Goal: Navigation & Orientation: Understand site structure

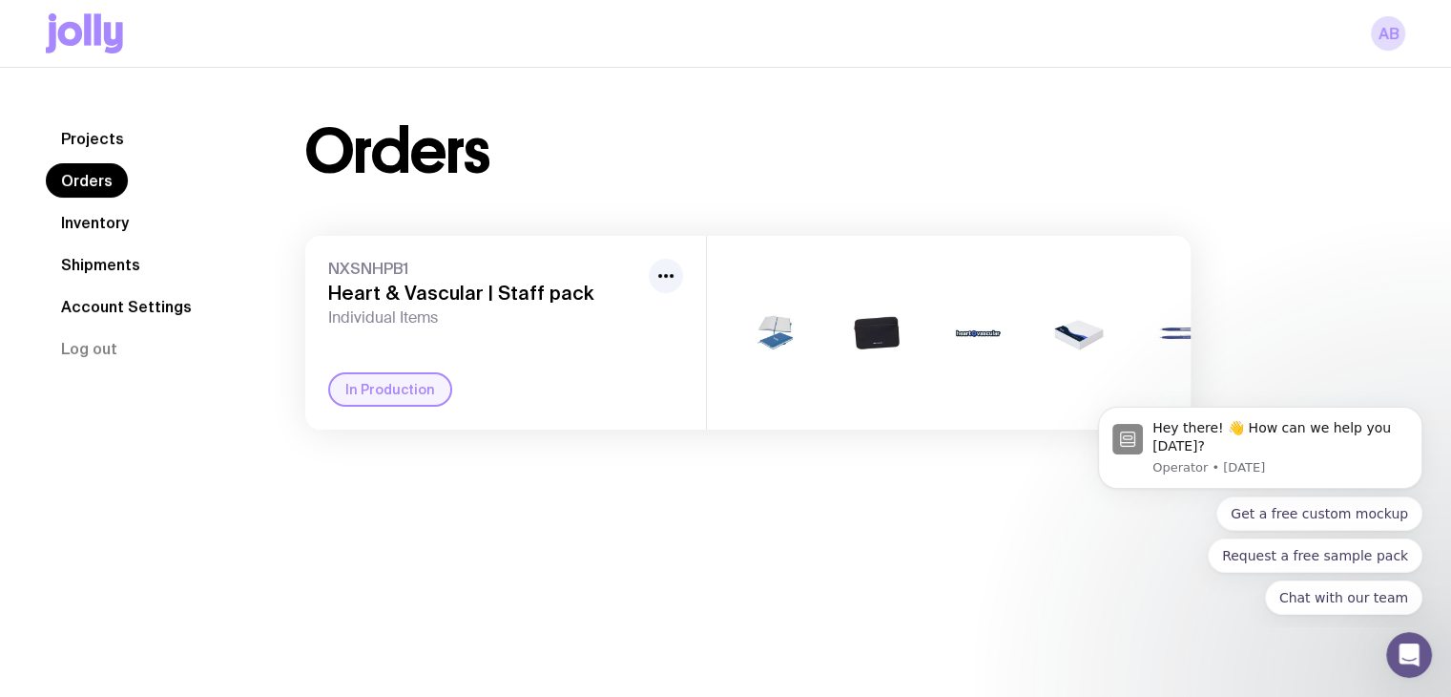
click at [90, 216] on link "Inventory" at bounding box center [95, 222] width 98 height 34
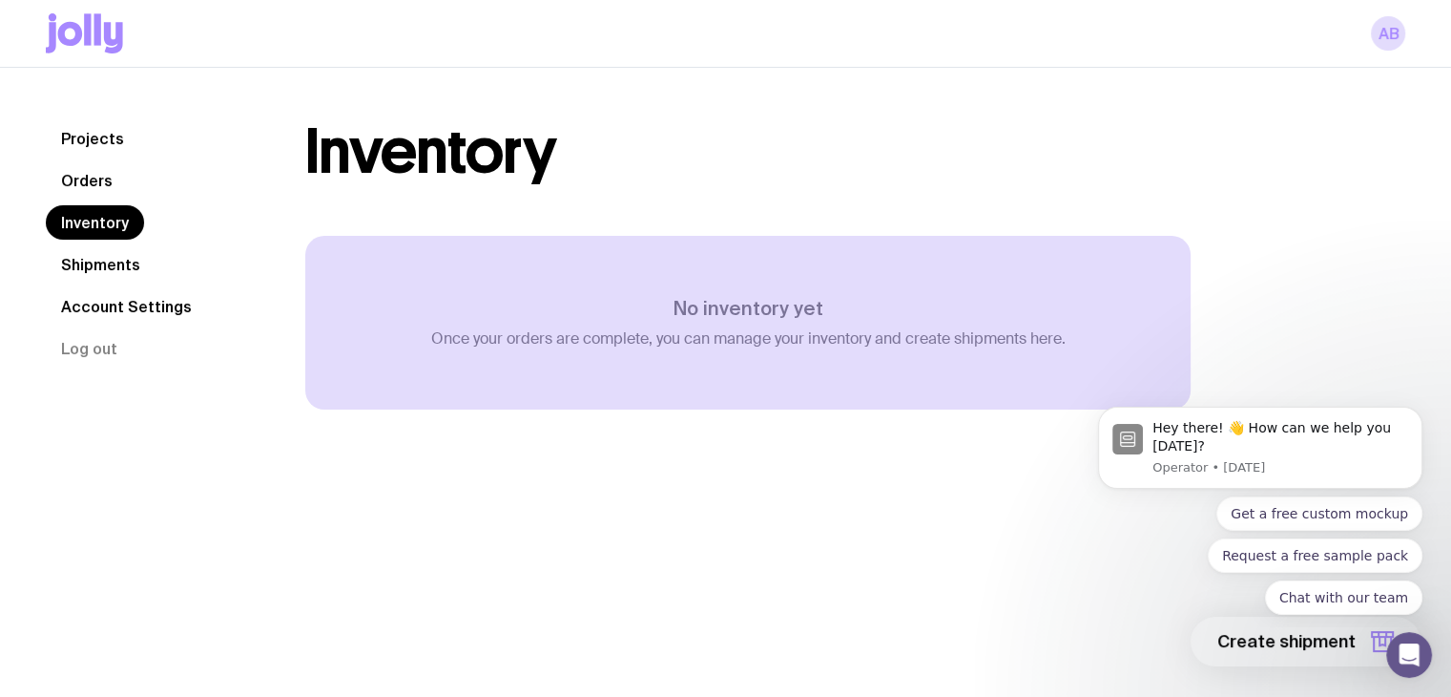
click at [91, 180] on link "Orders" at bounding box center [87, 180] width 82 height 34
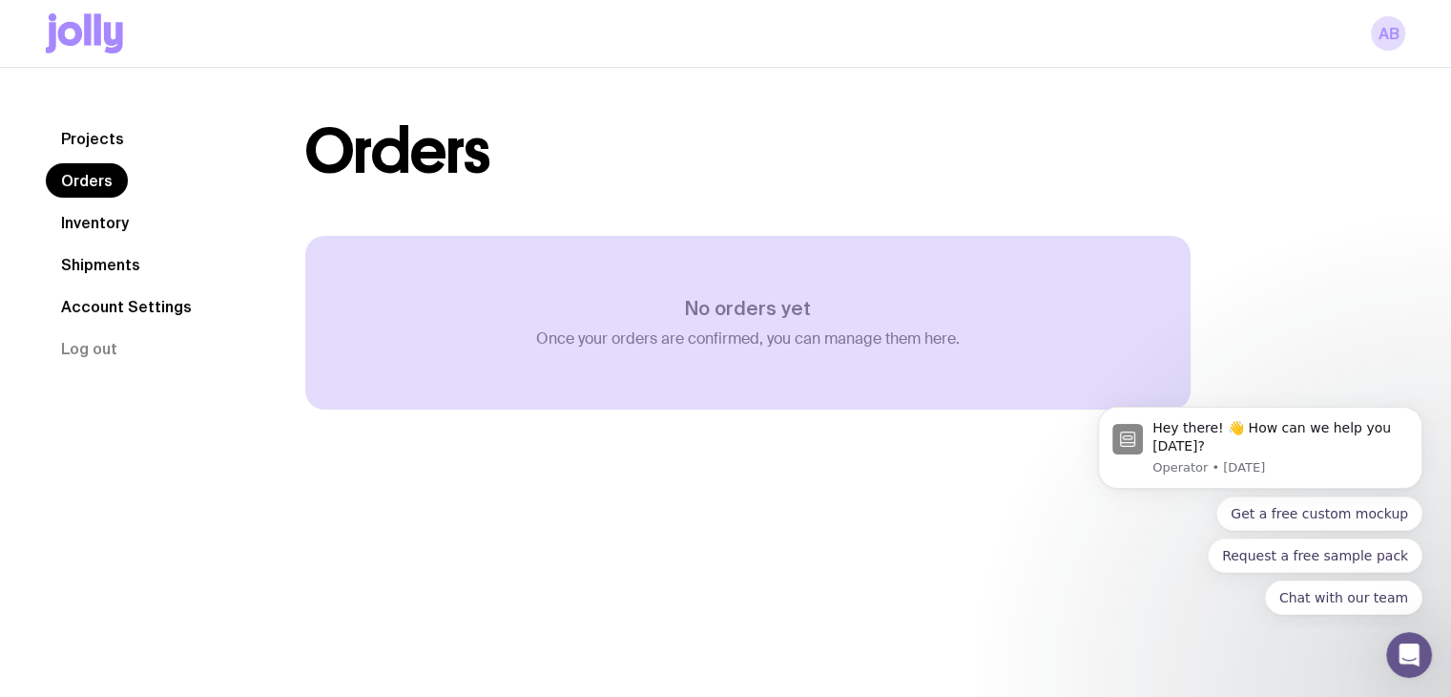
click at [93, 134] on link "Projects" at bounding box center [93, 138] width 94 height 34
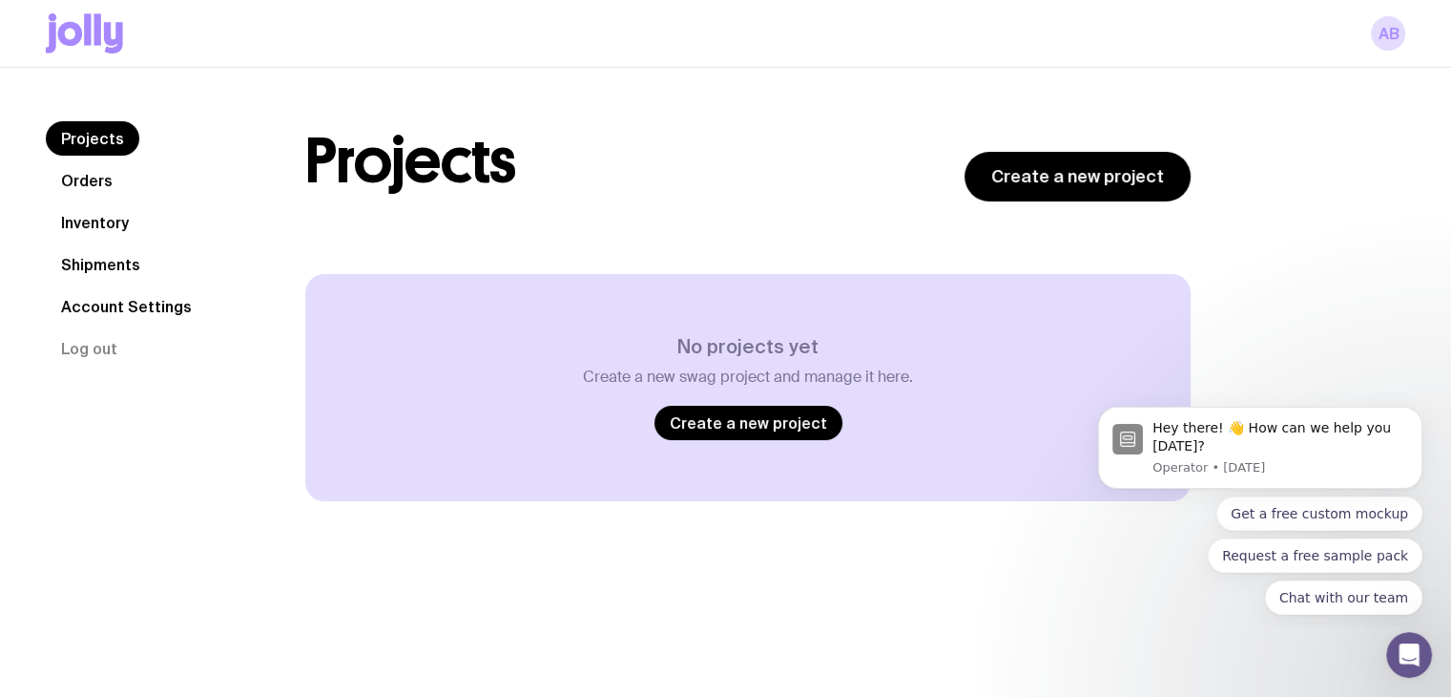
click at [92, 43] on icon at bounding box center [84, 33] width 77 height 40
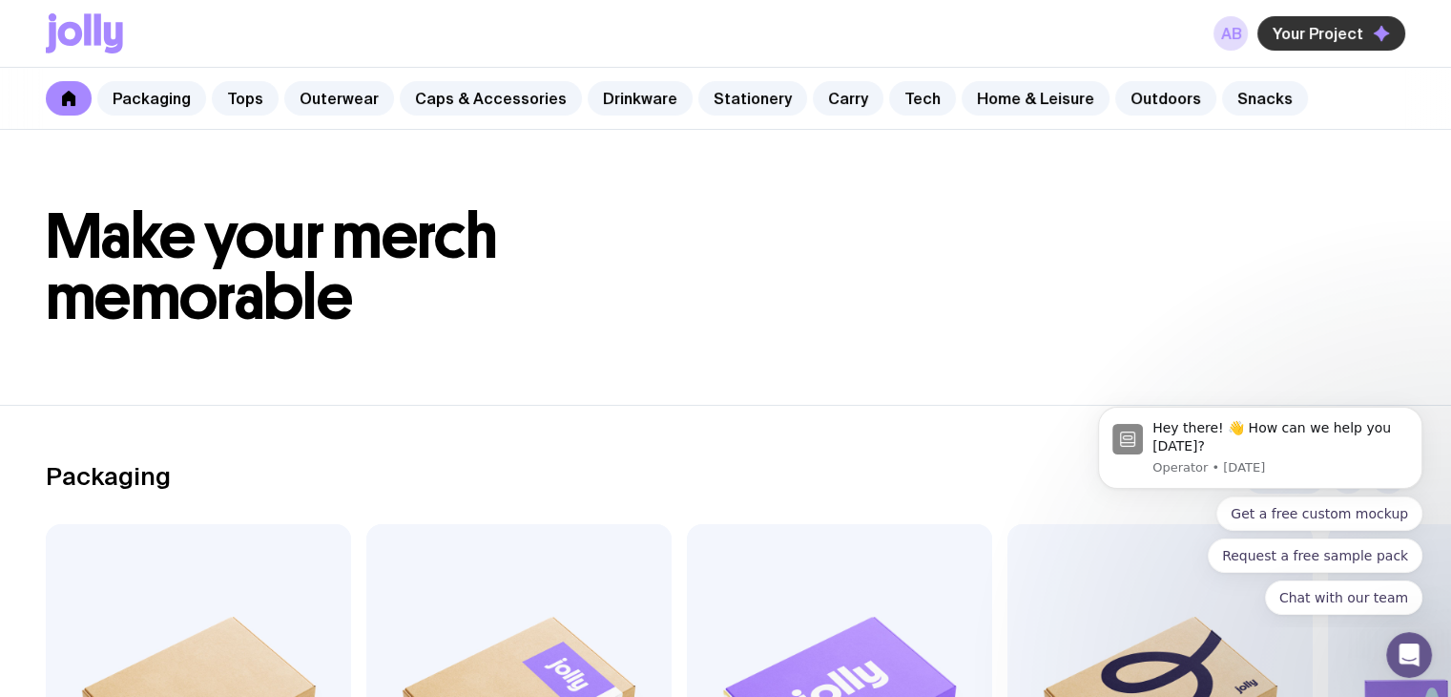
click at [1331, 31] on span "Your Project" at bounding box center [1318, 33] width 91 height 19
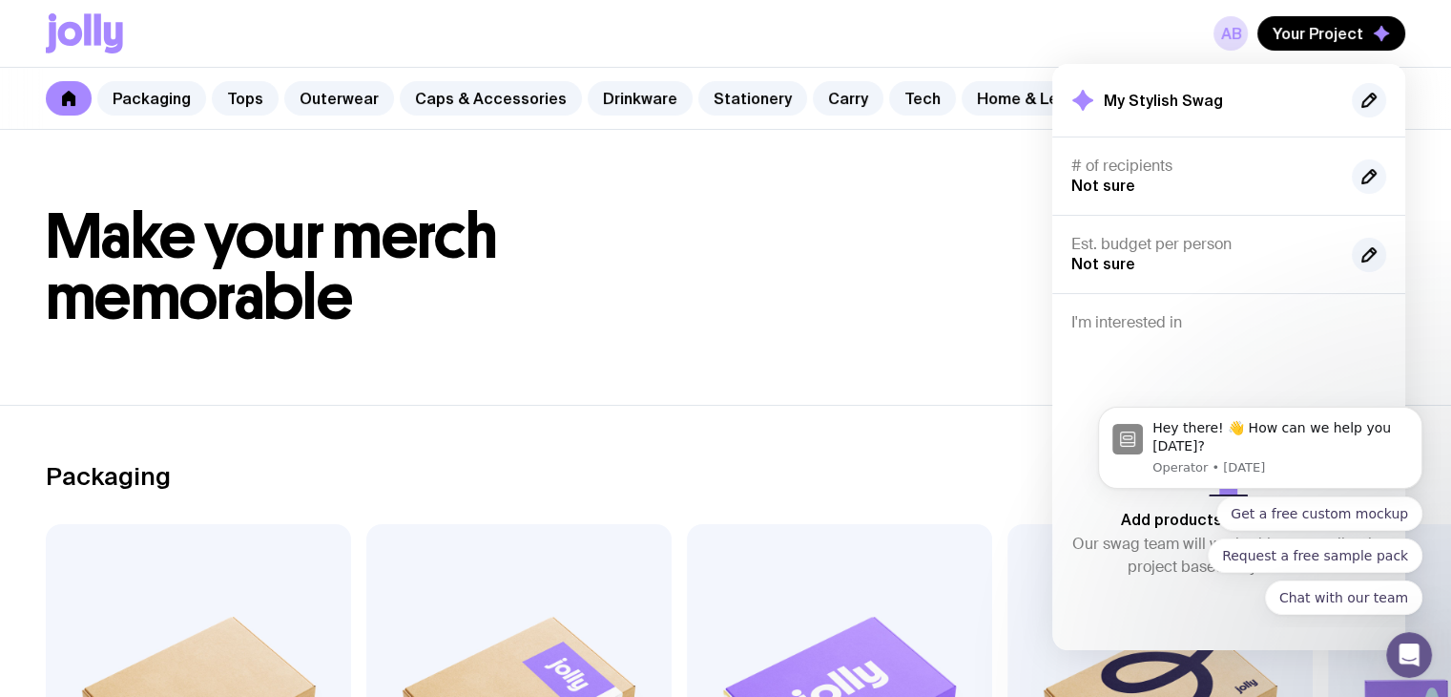
click at [958, 234] on h1 "Make your merch memorable" at bounding box center [726, 267] width 1360 height 122
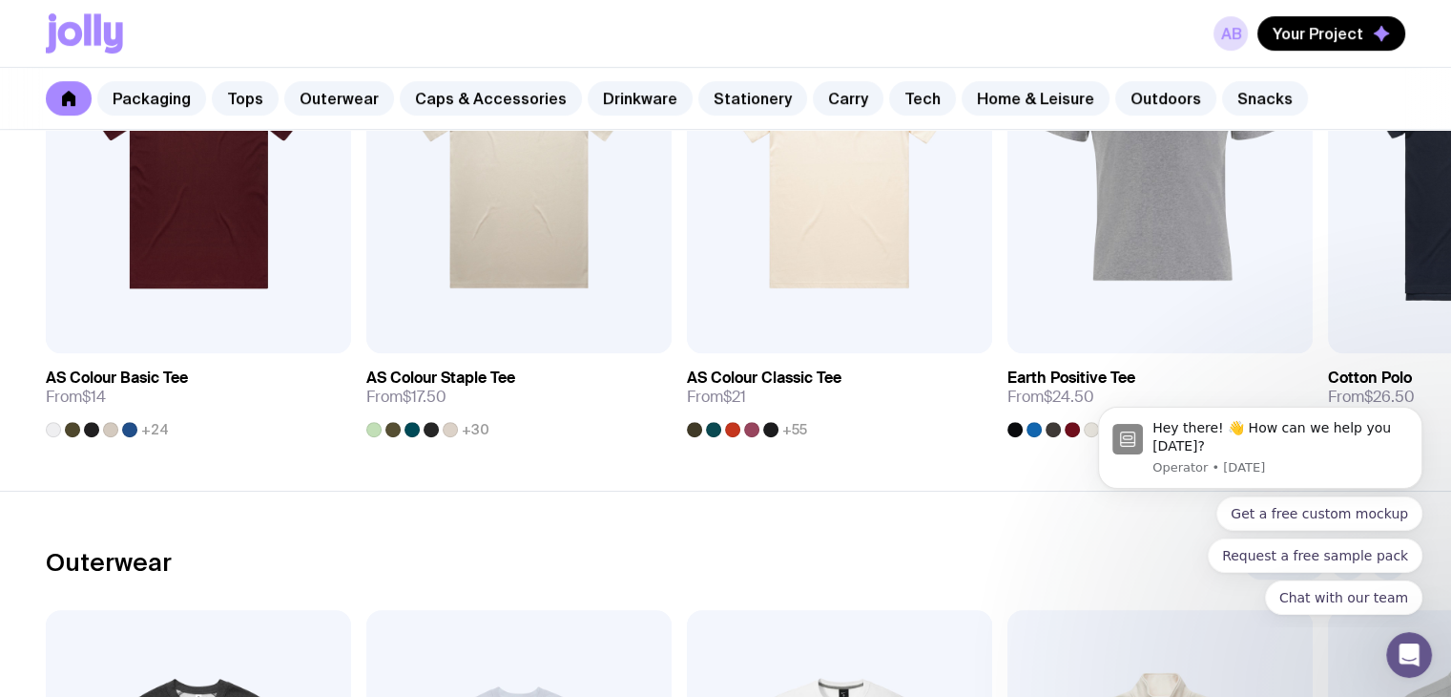
scroll to position [573, 0]
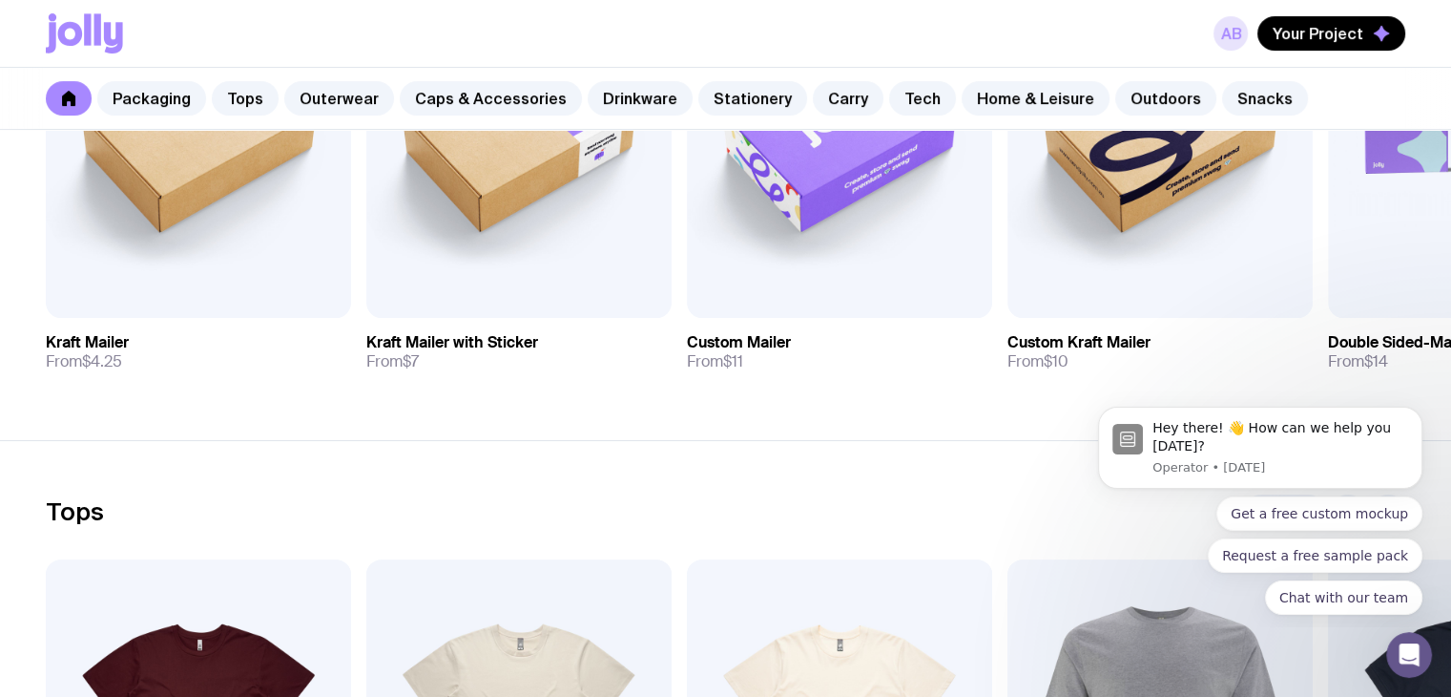
click at [1239, 31] on link "AB" at bounding box center [1231, 33] width 34 height 34
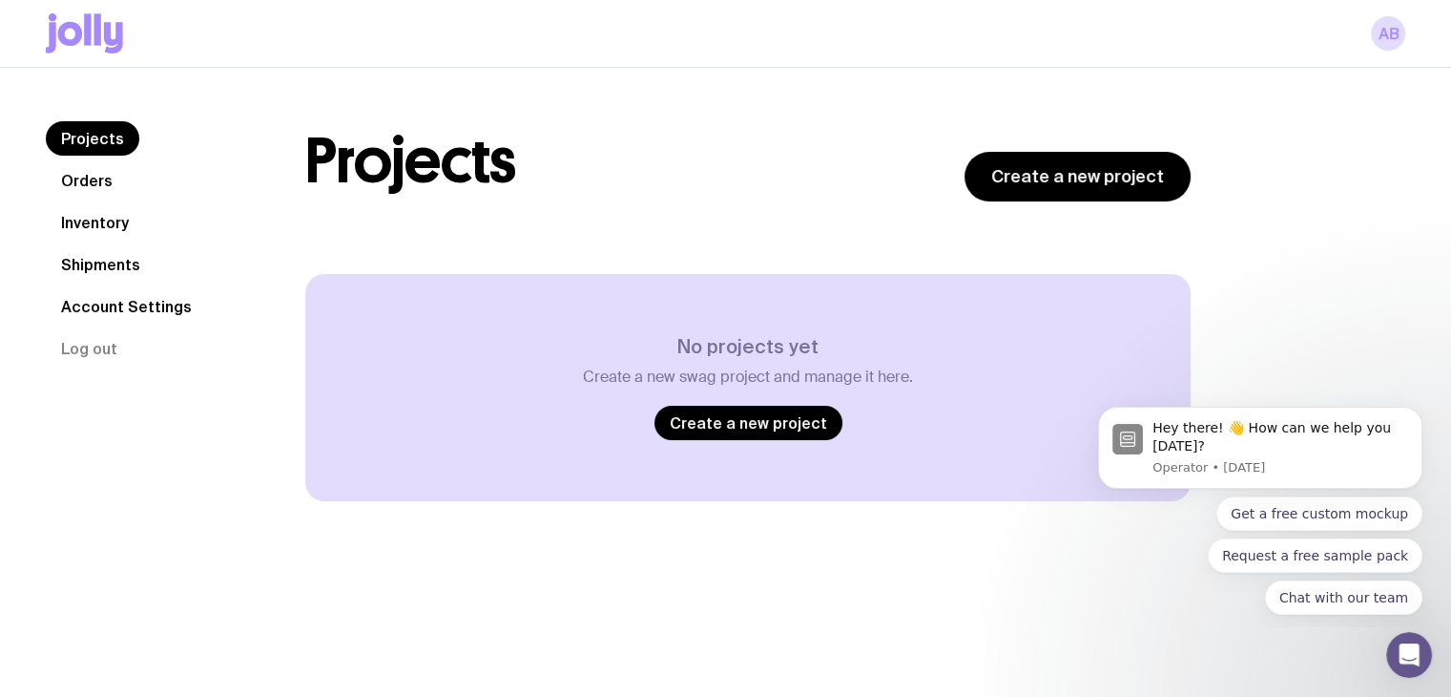
click at [96, 177] on link "Orders" at bounding box center [87, 180] width 82 height 34
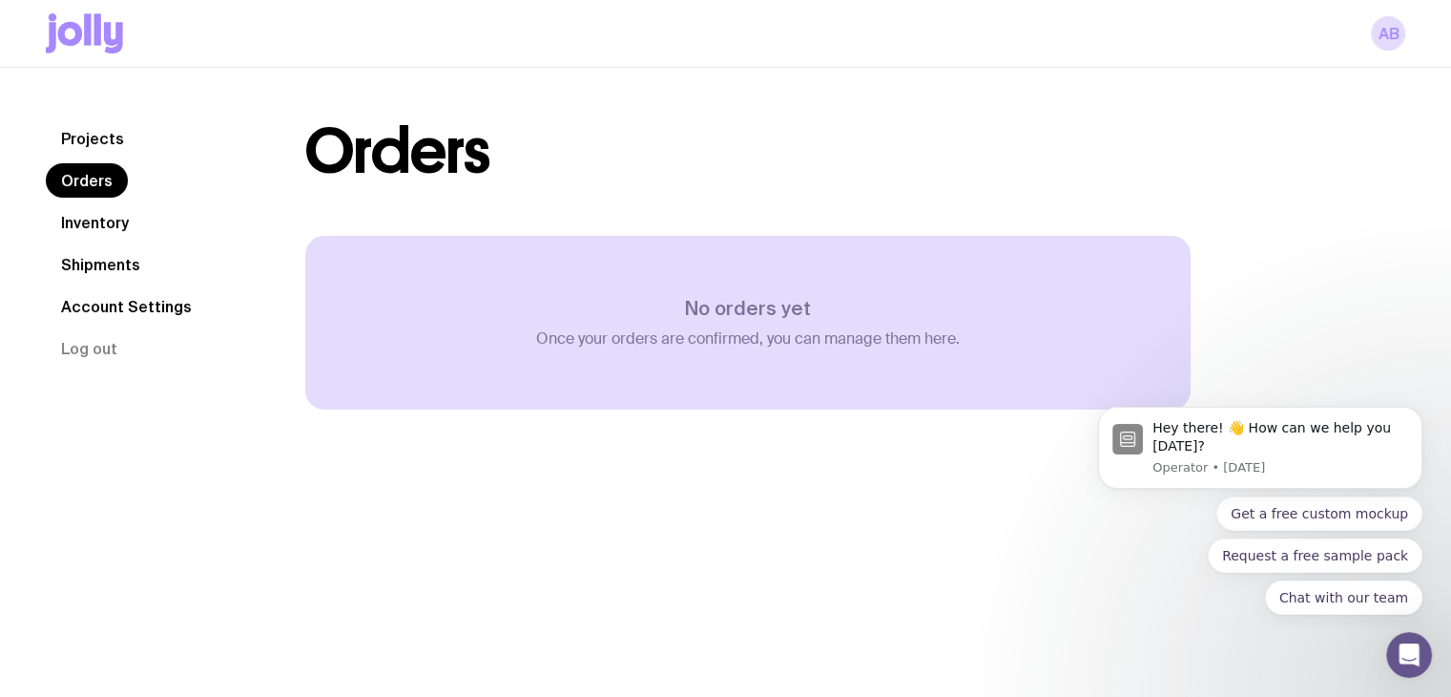
click at [95, 226] on link "Inventory" at bounding box center [95, 222] width 98 height 34
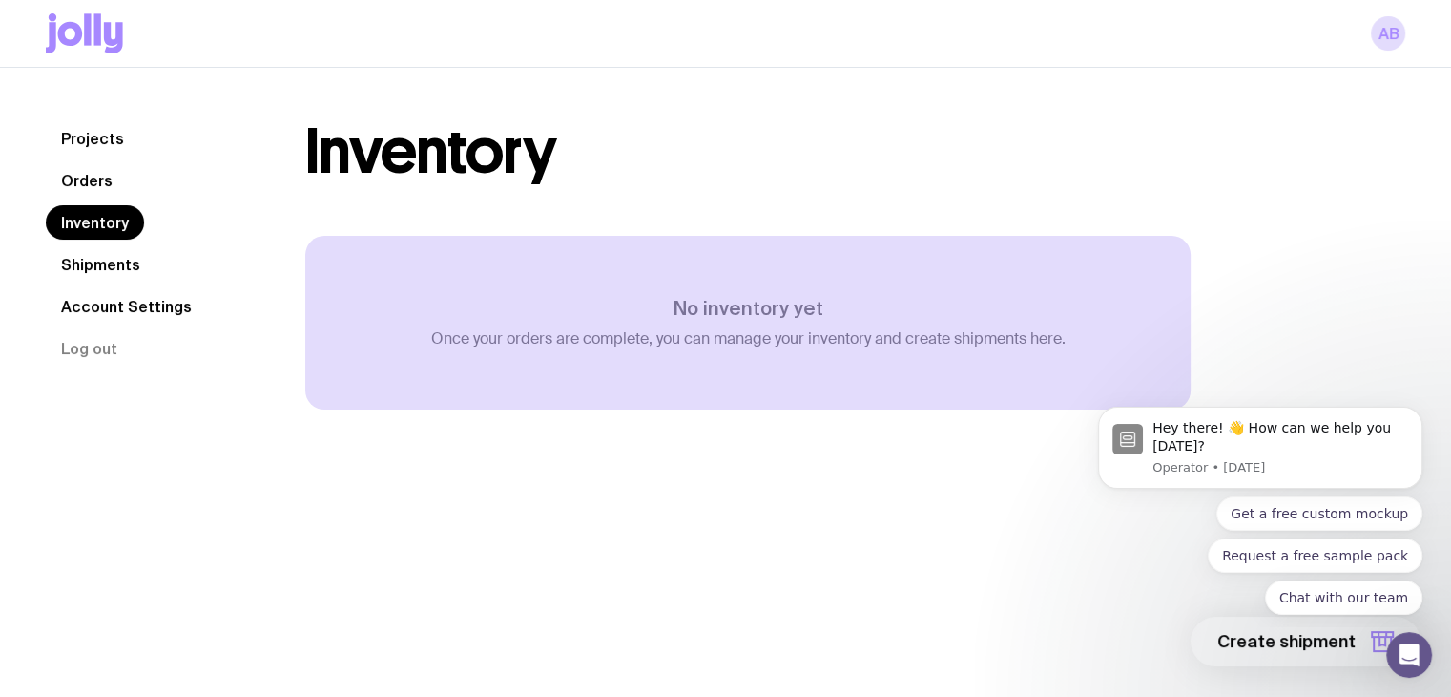
click at [98, 261] on link "Shipments" at bounding box center [101, 264] width 110 height 34
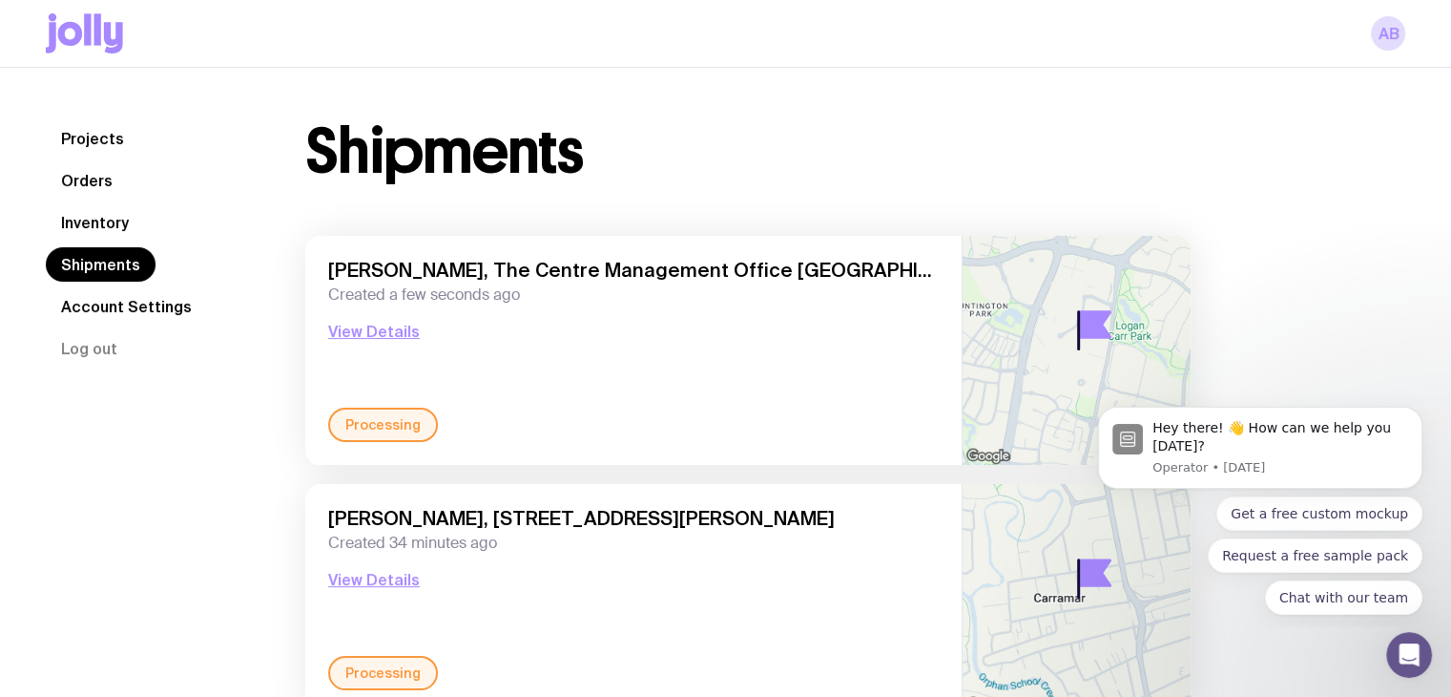
scroll to position [95, 0]
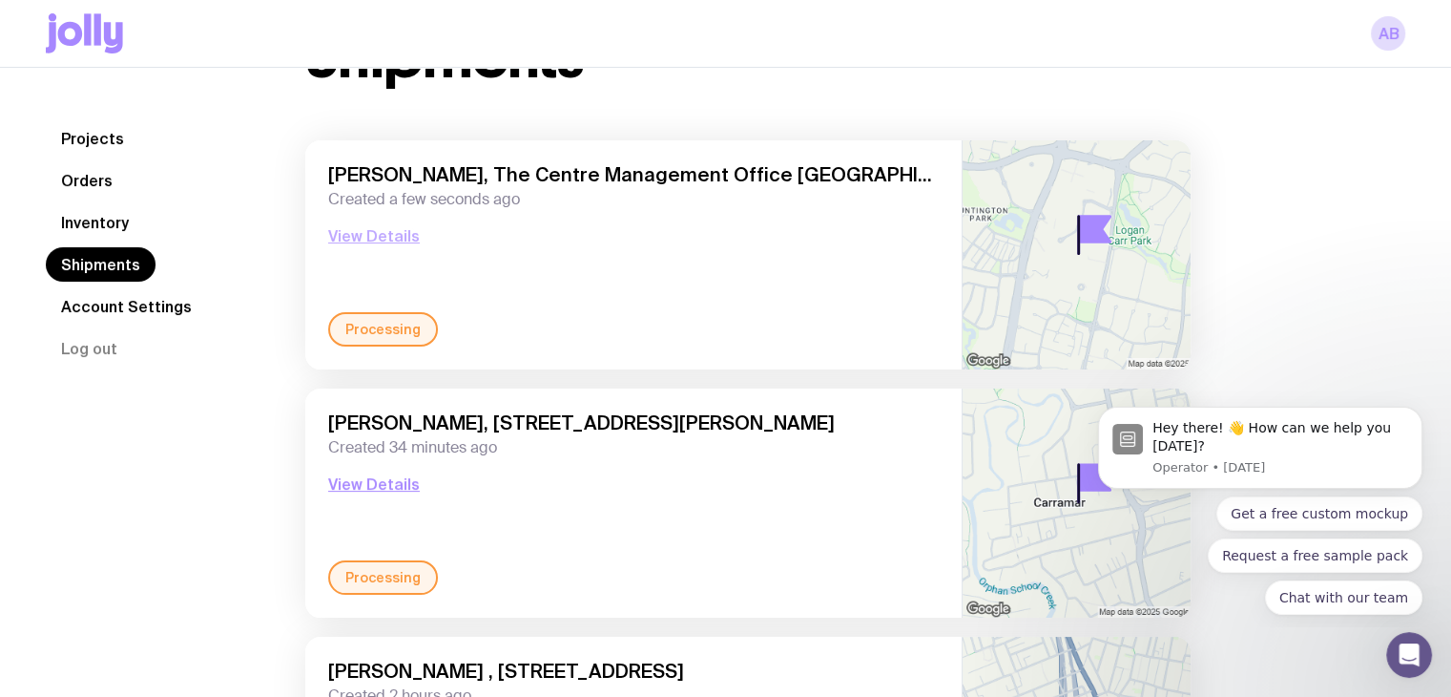
click at [387, 237] on button "View Details" at bounding box center [374, 235] width 92 height 23
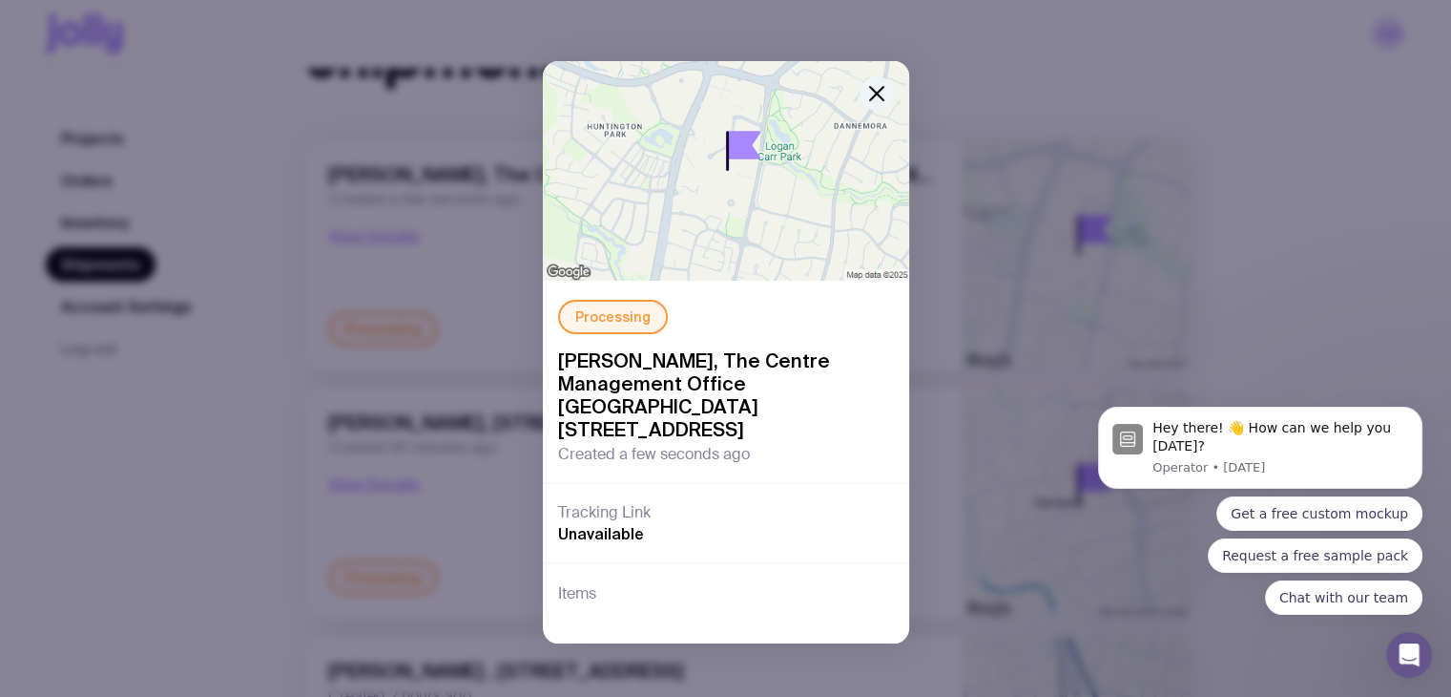
click at [870, 91] on icon "button" at bounding box center [876, 93] width 23 height 23
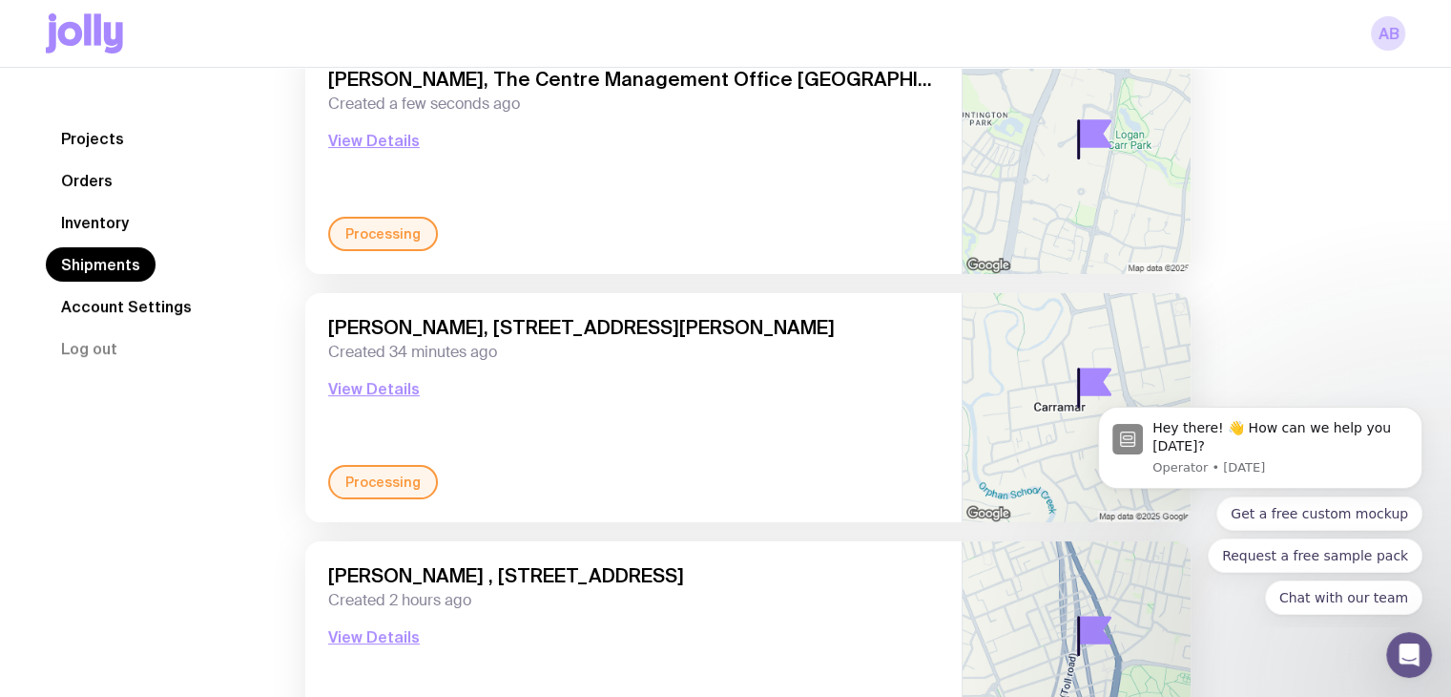
scroll to position [286, 0]
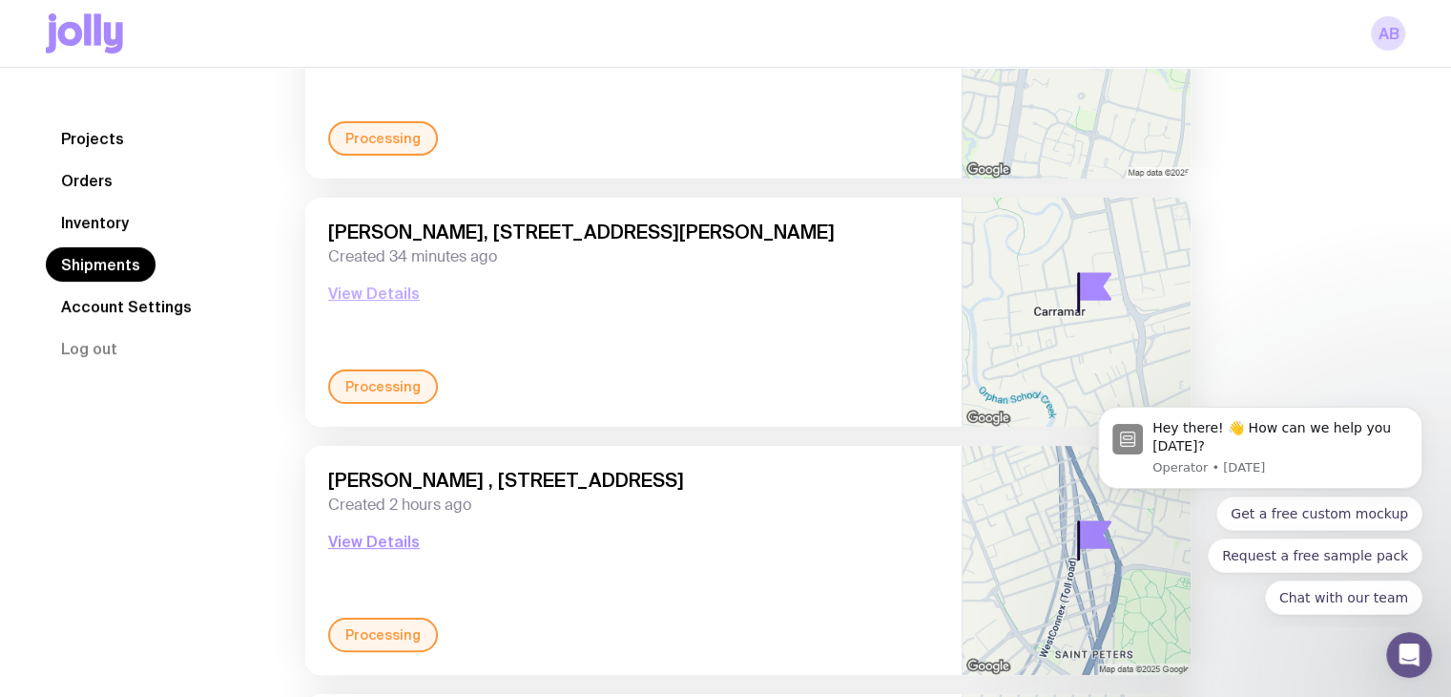
click at [357, 290] on button "View Details" at bounding box center [374, 293] width 92 height 23
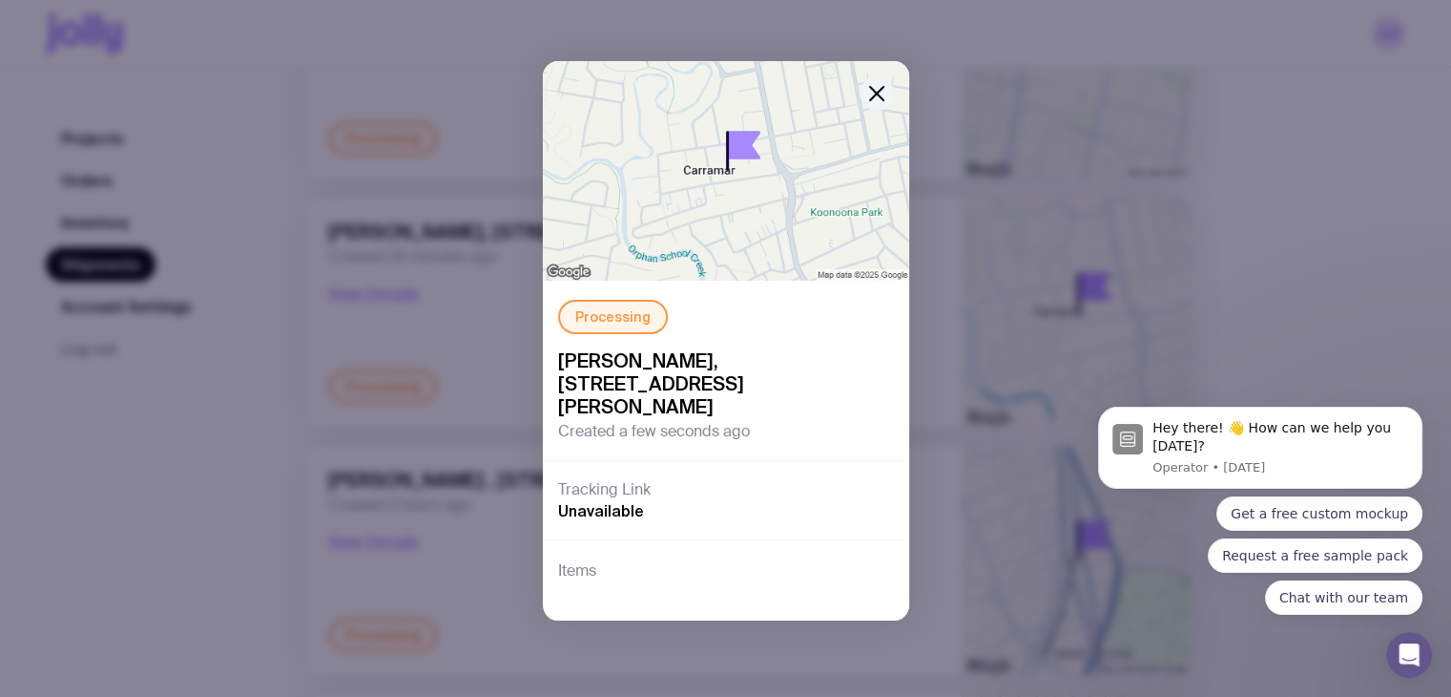
click at [871, 96] on icon "button" at bounding box center [876, 93] width 23 height 23
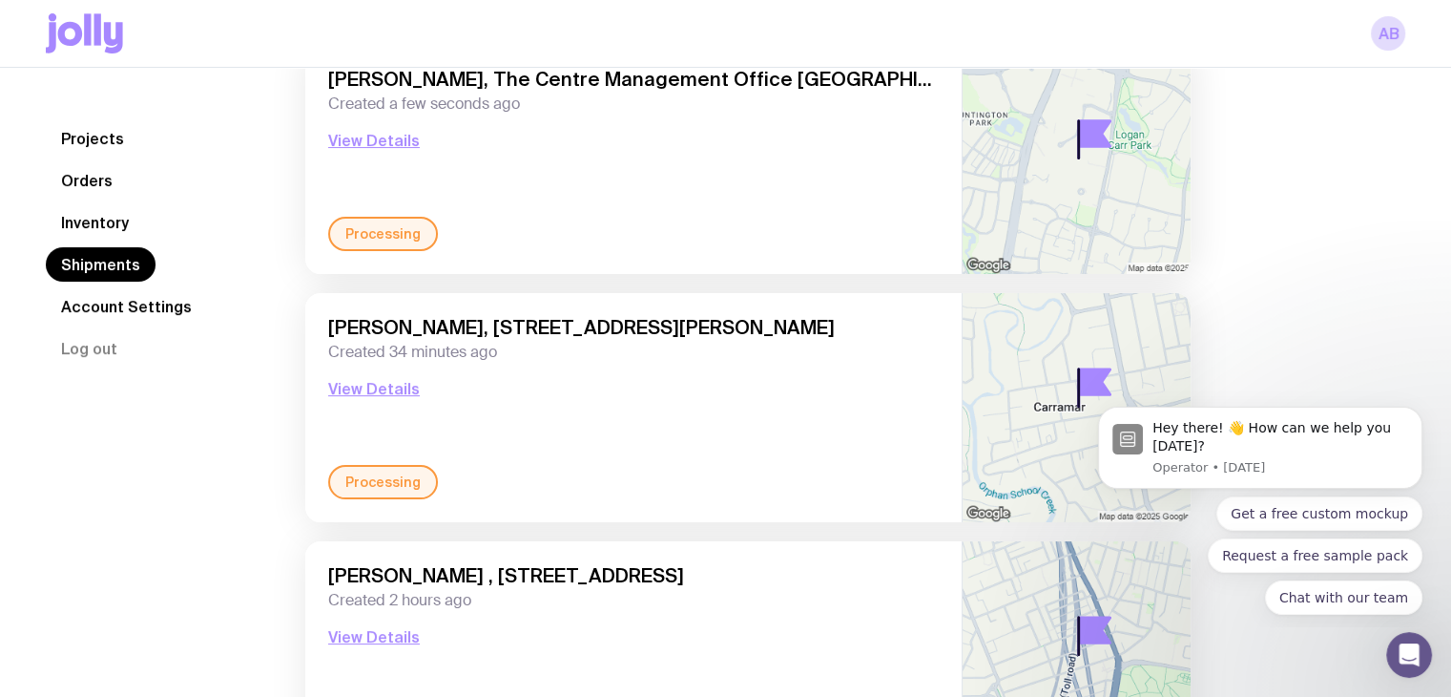
scroll to position [0, 0]
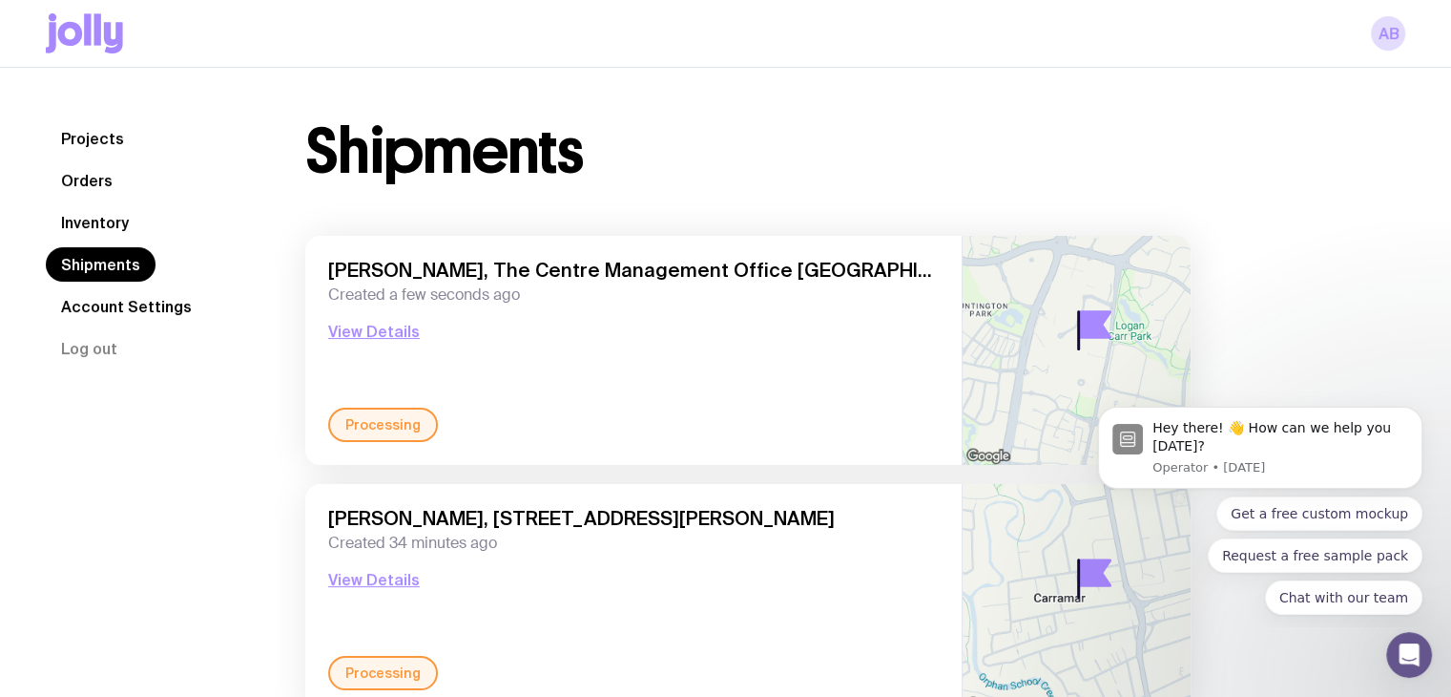
click at [179, 316] on link "Account Settings" at bounding box center [126, 306] width 161 height 34
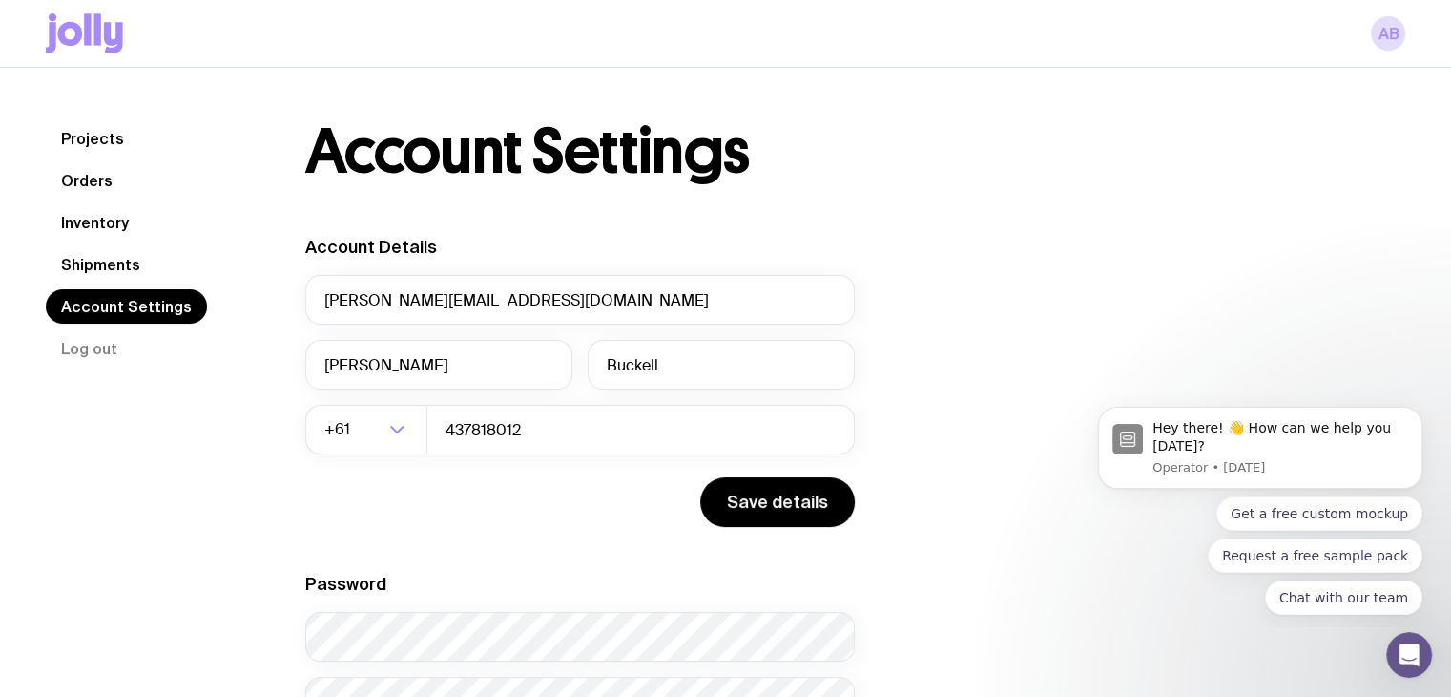
click at [117, 272] on link "Shipments" at bounding box center [101, 264] width 110 height 34
